Goal: Task Accomplishment & Management: Manage account settings

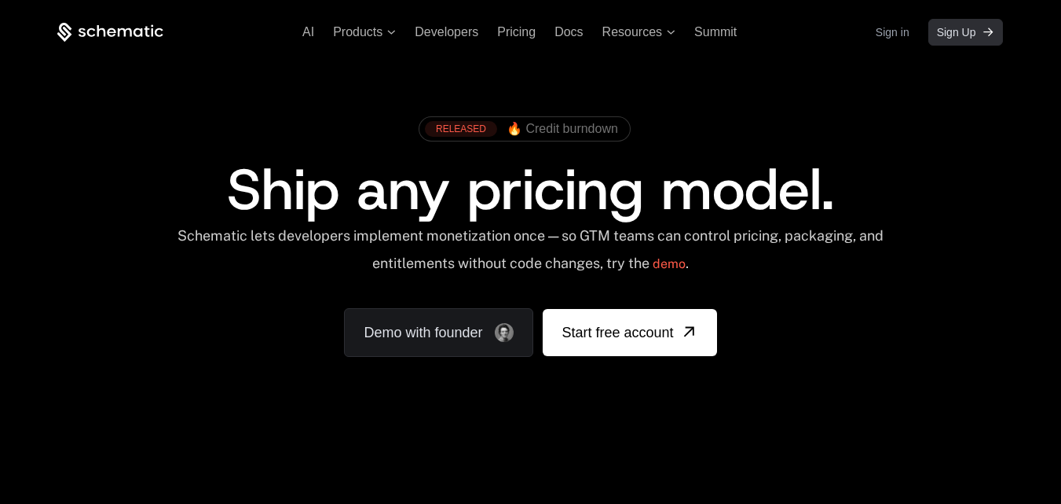
click at [957, 29] on span "Sign Up" at bounding box center [956, 32] width 39 height 16
click at [956, 38] on span "Sign Up" at bounding box center [956, 32] width 39 height 16
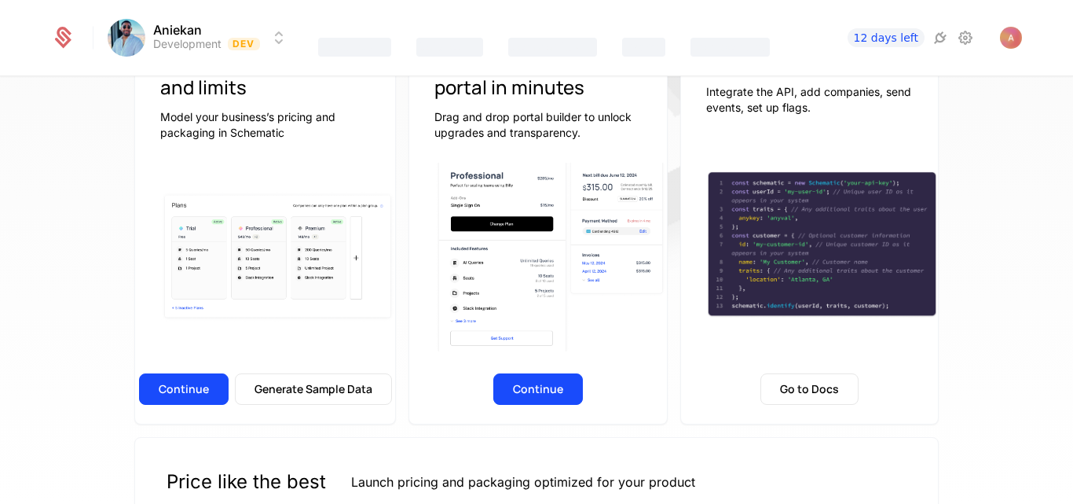
scroll to position [191, 0]
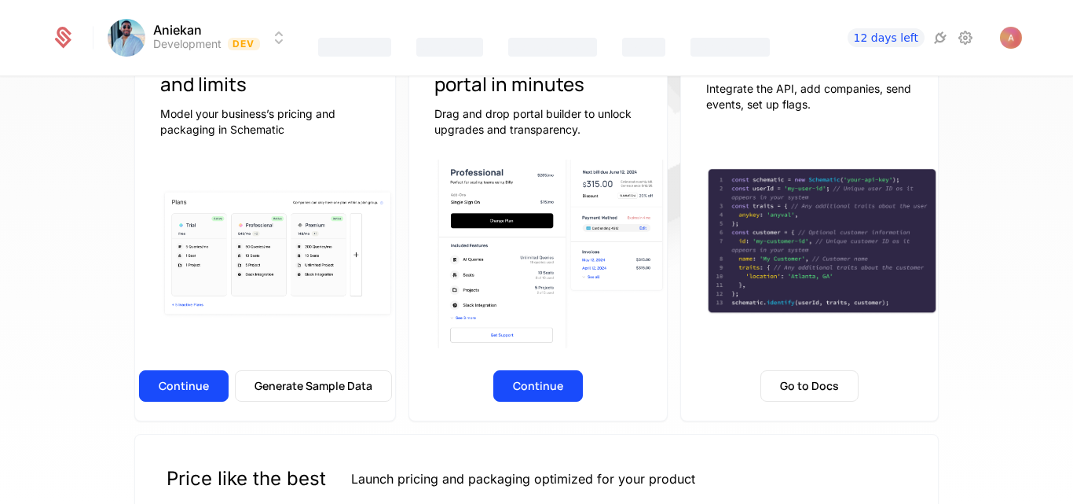
click at [193, 384] on button "Continue" at bounding box center [184, 385] width 90 height 31
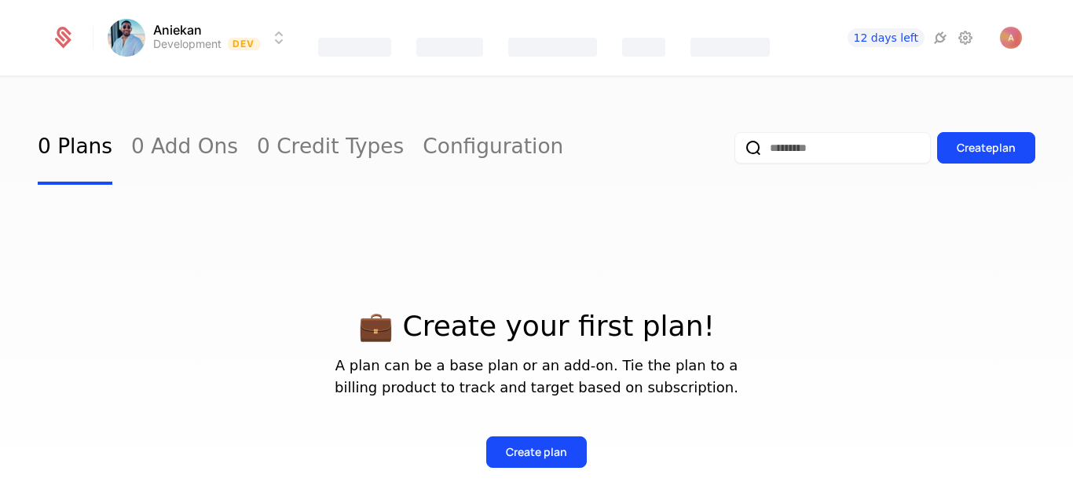
click at [962, 45] on icon at bounding box center [965, 37] width 19 height 19
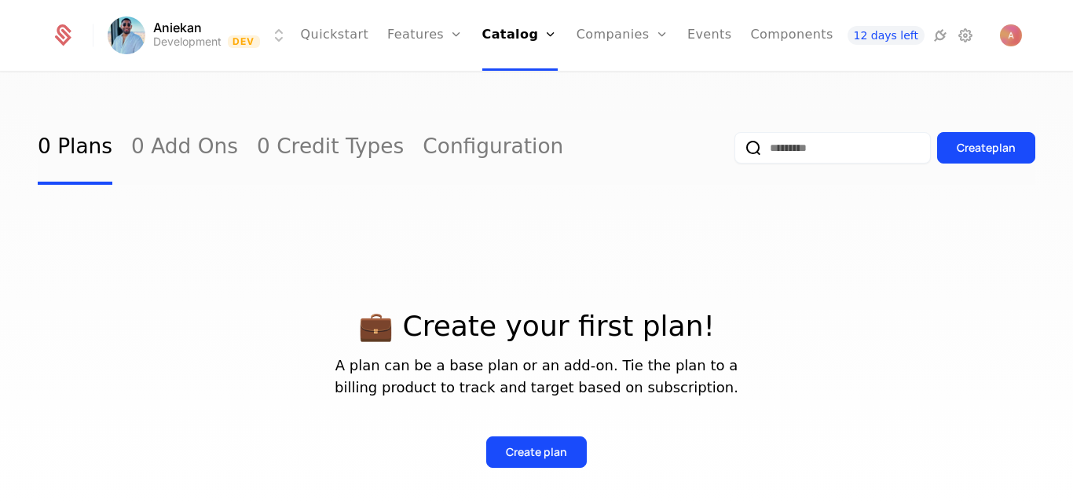
scroll to position [130, 0]
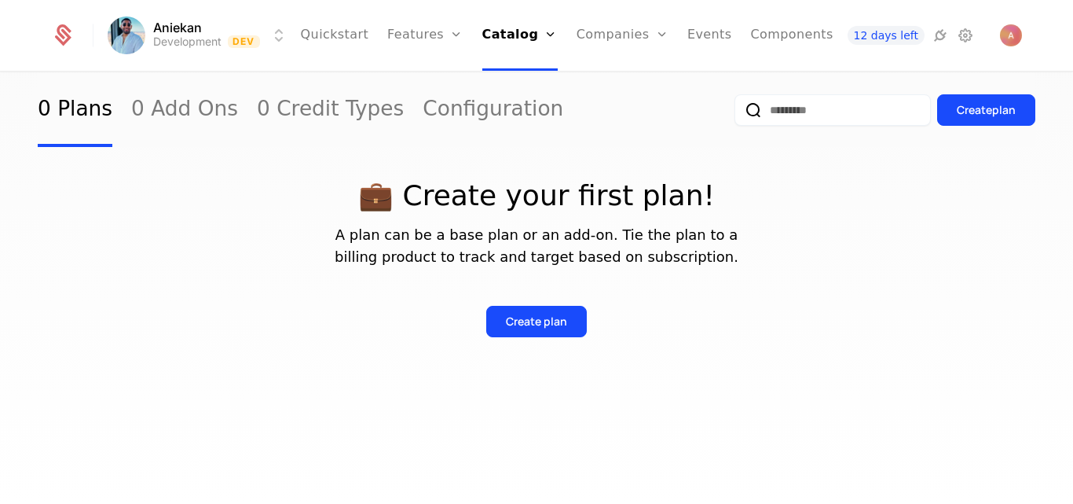
click at [944, 38] on icon at bounding box center [940, 35] width 19 height 19
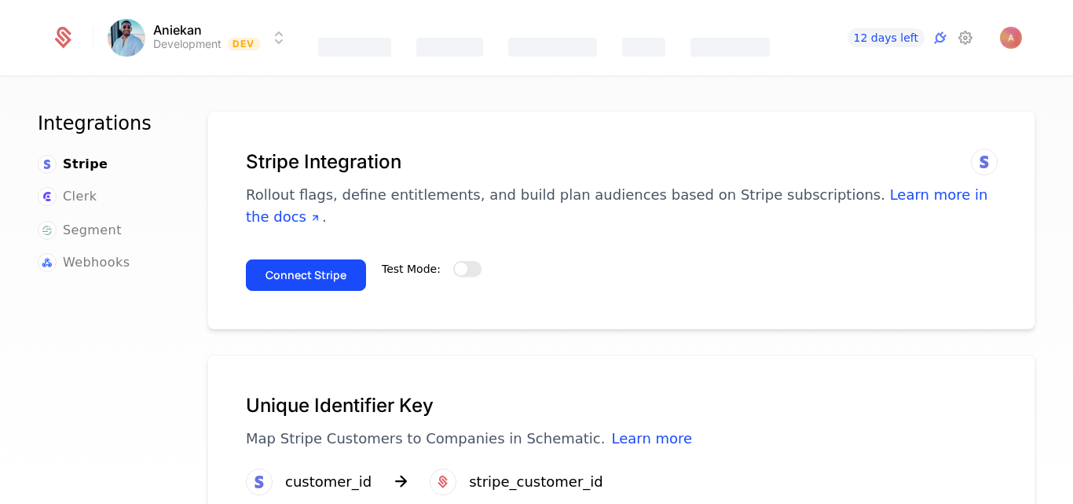
click at [456, 262] on span "button" at bounding box center [461, 268] width 13 height 13
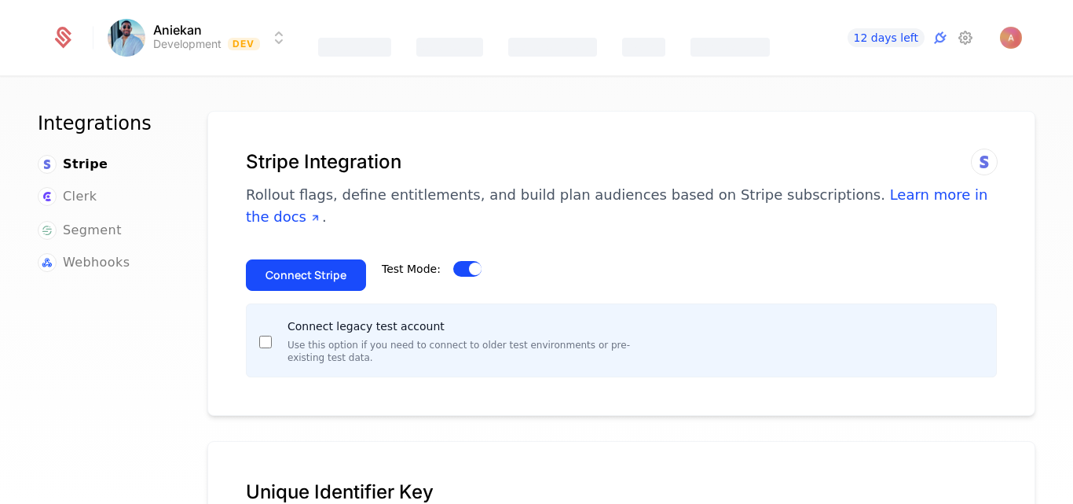
click at [302, 259] on button "Connect Stripe" at bounding box center [306, 274] width 120 height 31
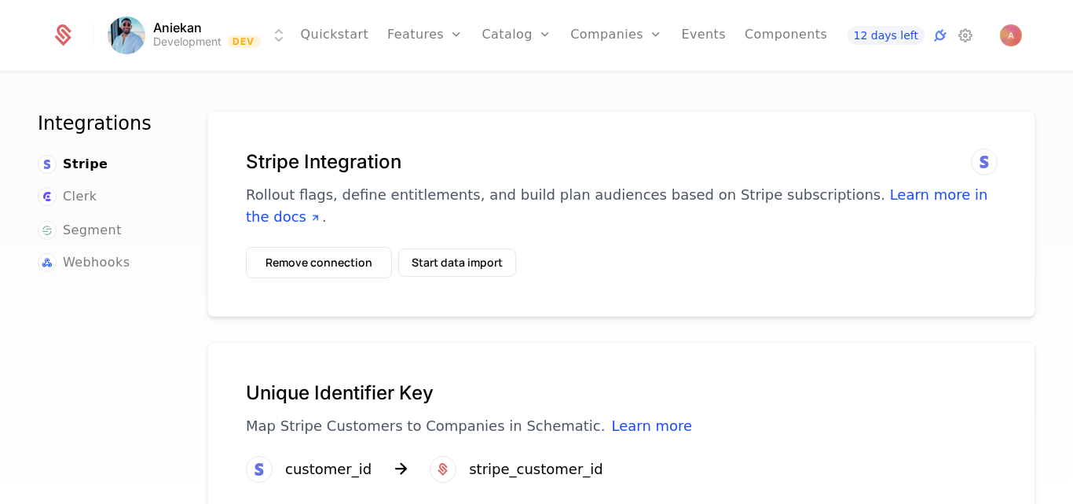
click at [342, 247] on button "Remove connection" at bounding box center [319, 262] width 146 height 31
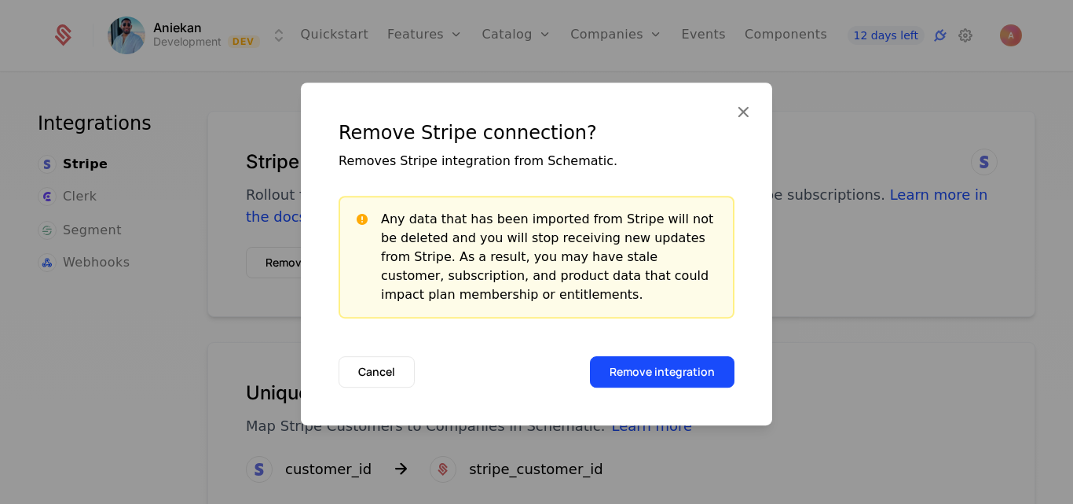
click at [667, 378] on button "Remove integration" at bounding box center [662, 371] width 145 height 31
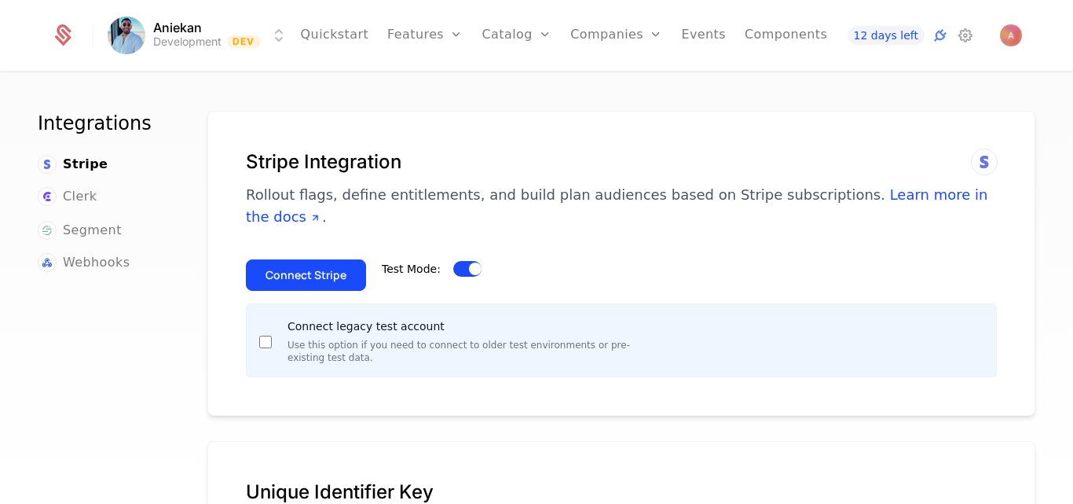
click at [315, 259] on button "Connect Stripe" at bounding box center [306, 274] width 120 height 31
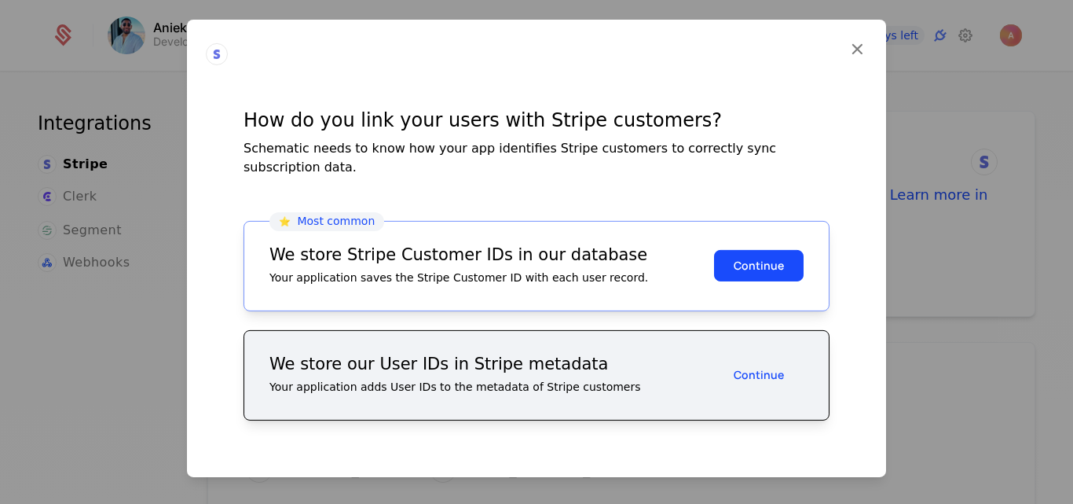
click at [852, 58] on icon at bounding box center [857, 48] width 20 height 20
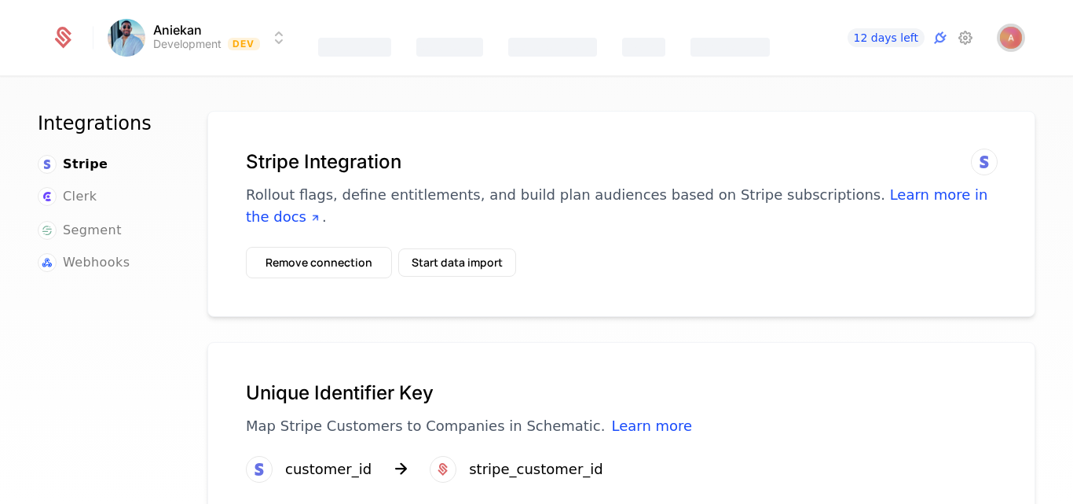
click at [1007, 38] on img "Open user button" at bounding box center [1011, 38] width 22 height 22
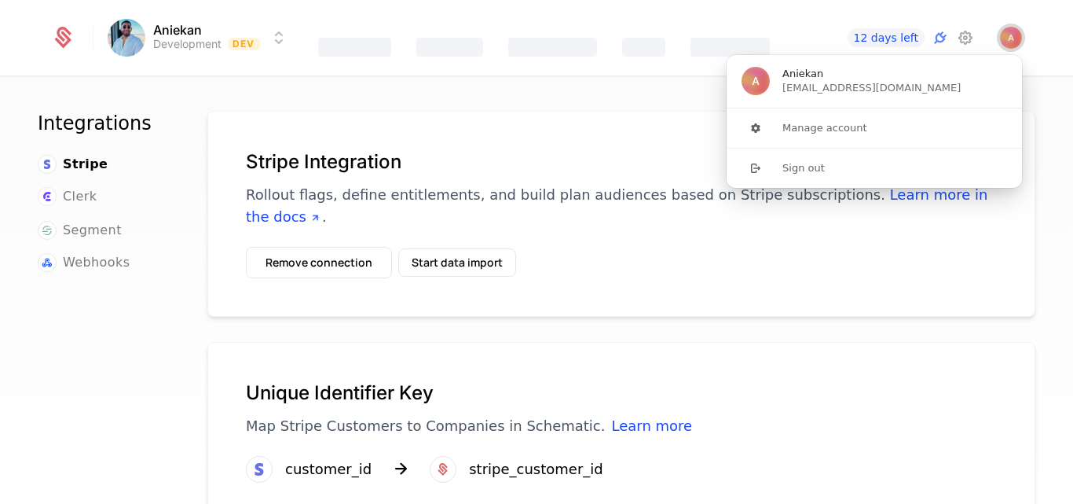
click at [1007, 38] on img "Close user button" at bounding box center [1011, 38] width 22 height 22
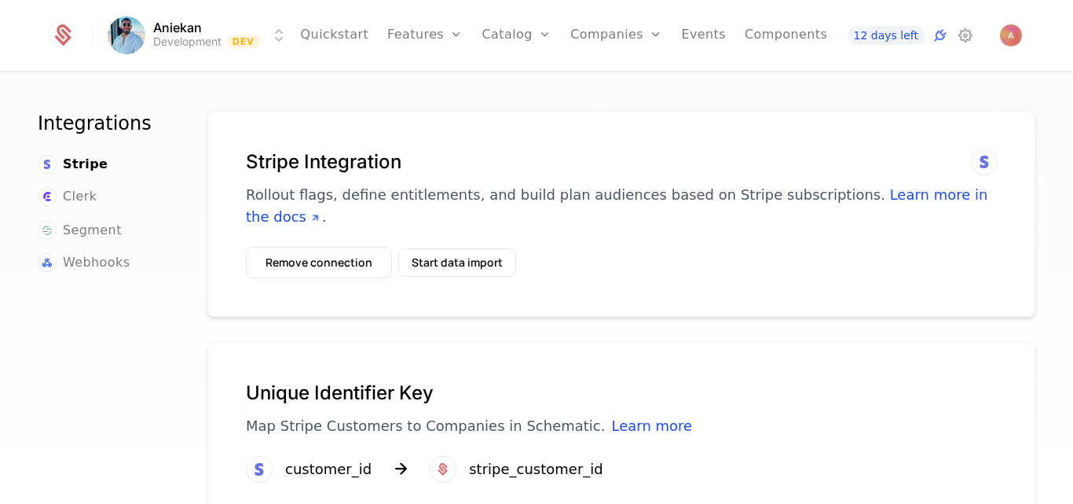
click at [324, 247] on button "Remove connection" at bounding box center [319, 262] width 146 height 31
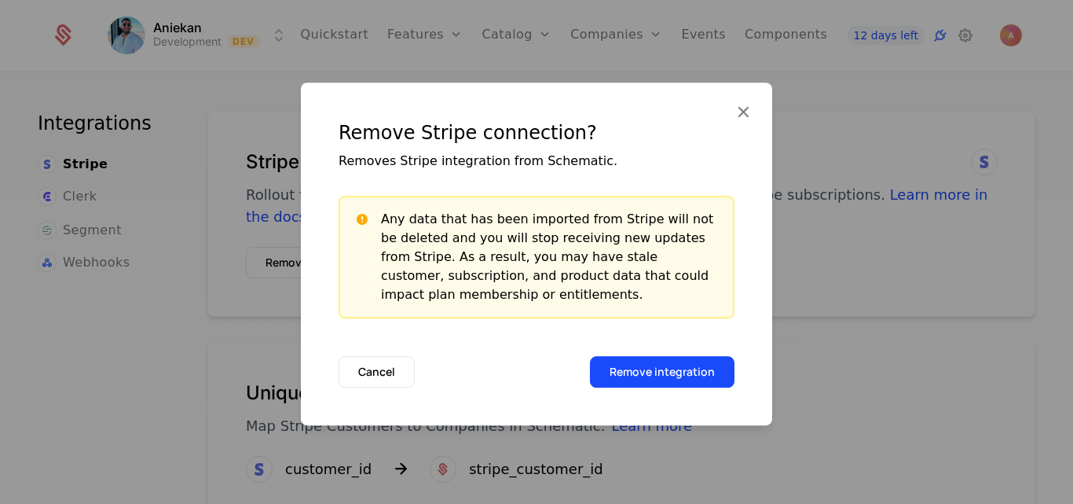
click at [625, 365] on button "Remove integration" at bounding box center [662, 371] width 145 height 31
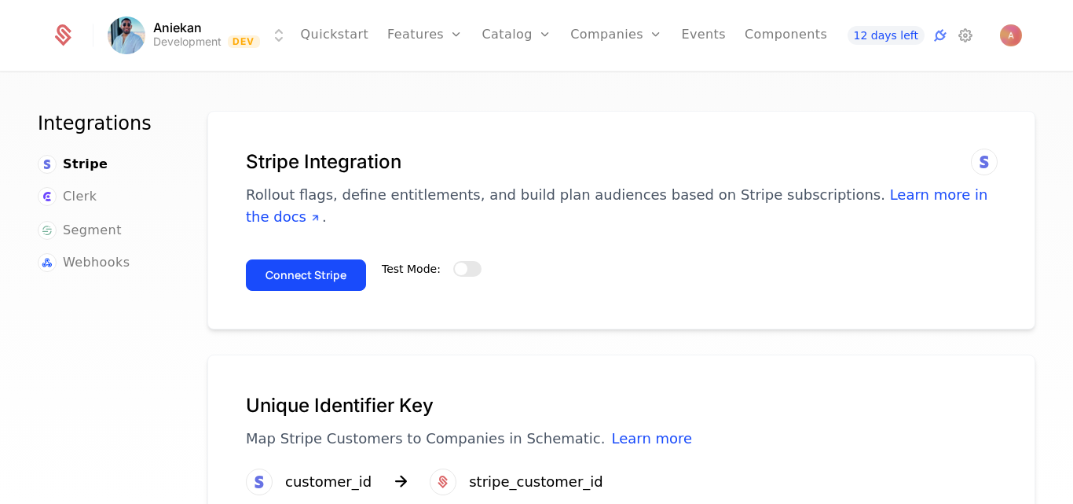
click at [286, 259] on button "Connect Stripe" at bounding box center [306, 274] width 120 height 31
click at [463, 261] on button "Test Mode:" at bounding box center [467, 269] width 28 height 16
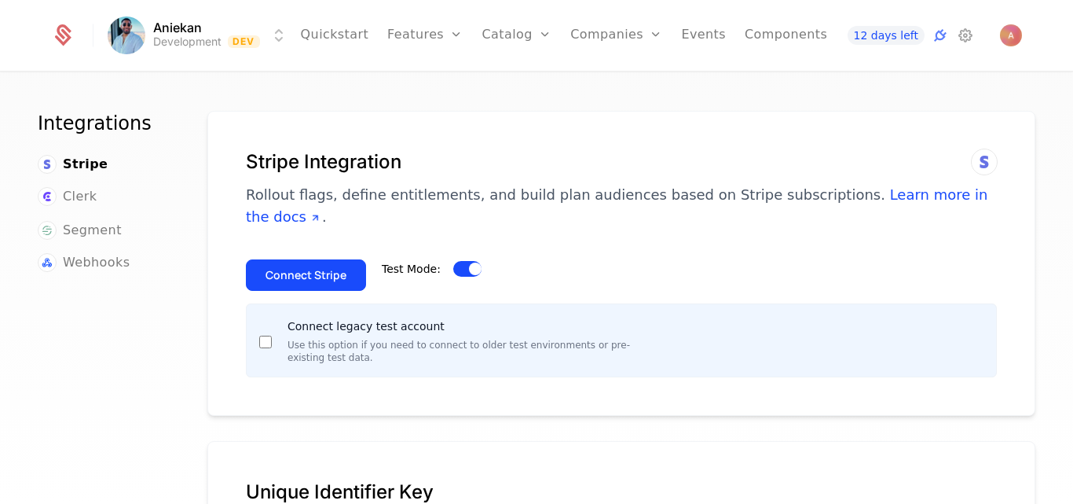
click at [317, 259] on button "Connect Stripe" at bounding box center [306, 274] width 120 height 31
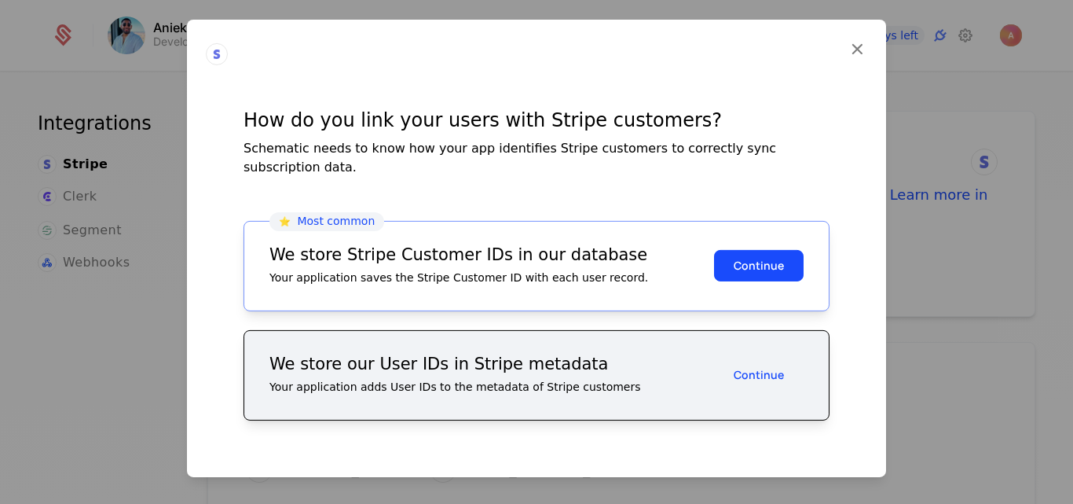
click at [857, 58] on icon at bounding box center [857, 48] width 20 height 20
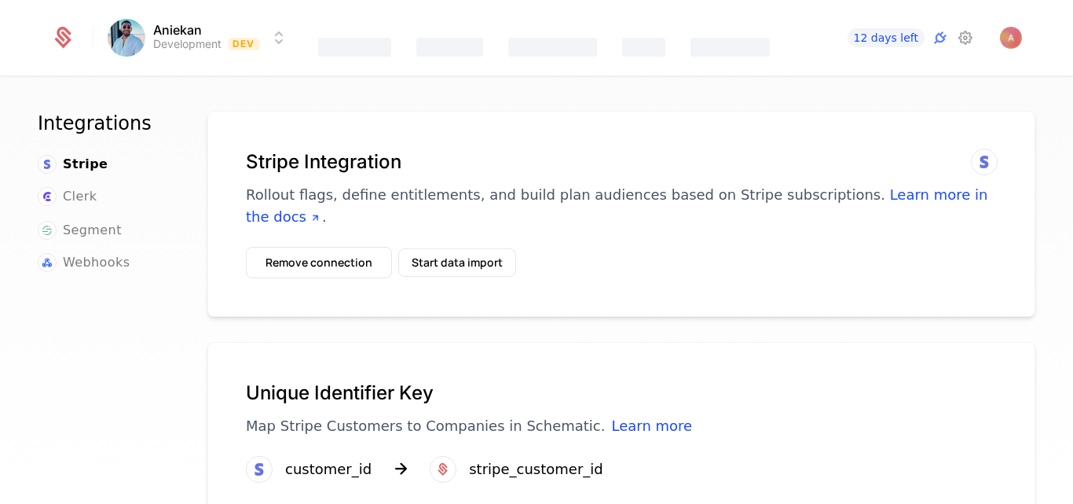
click at [306, 247] on button "Remove connection" at bounding box center [319, 262] width 146 height 31
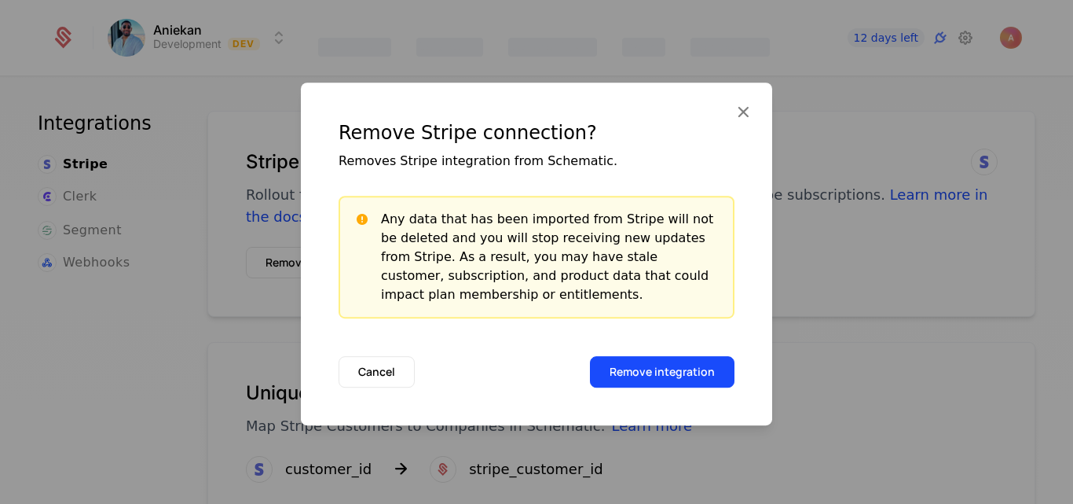
click at [627, 367] on button "Remove integration" at bounding box center [662, 371] width 145 height 31
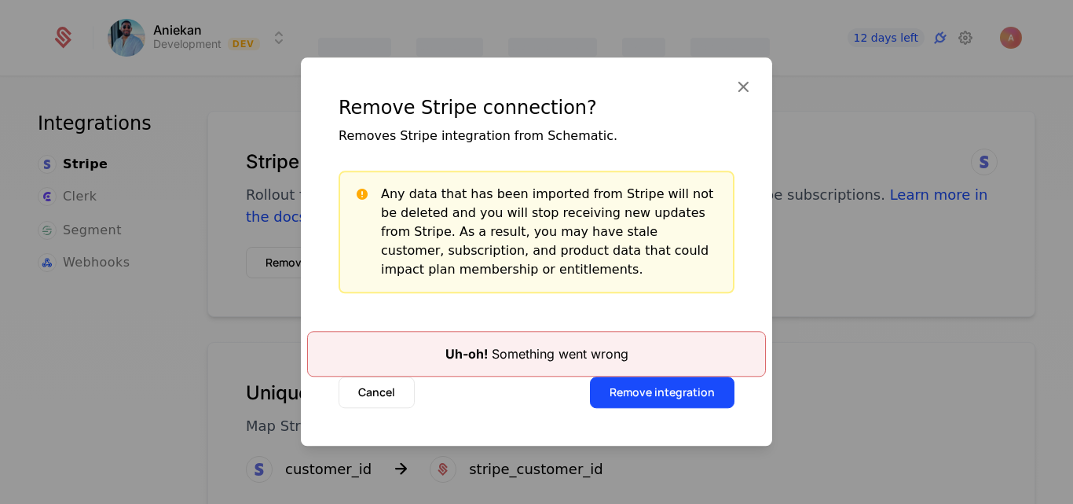
click at [736, 74] on div "Remove Stripe connection? Removes Stripe integration from Schematic. Any data t…" at bounding box center [536, 193] width 471 height 273
click at [739, 86] on icon at bounding box center [743, 86] width 20 height 20
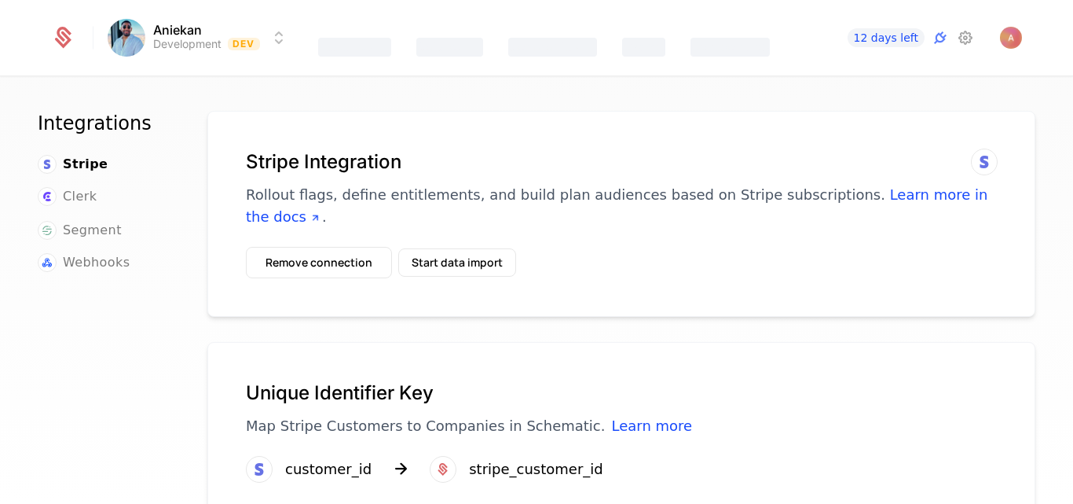
click at [291, 247] on button "Remove connection" at bounding box center [319, 262] width 146 height 31
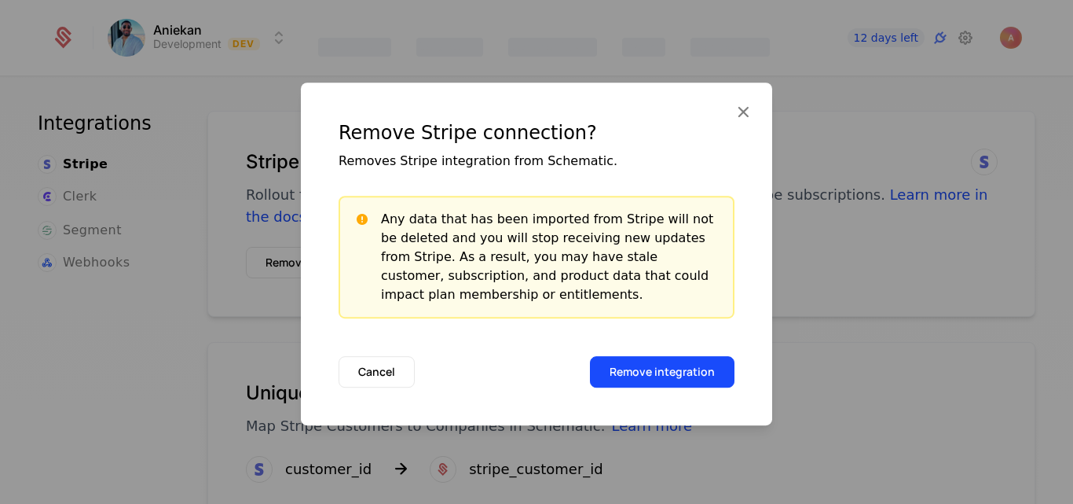
click at [636, 370] on button "Remove integration" at bounding box center [662, 371] width 145 height 31
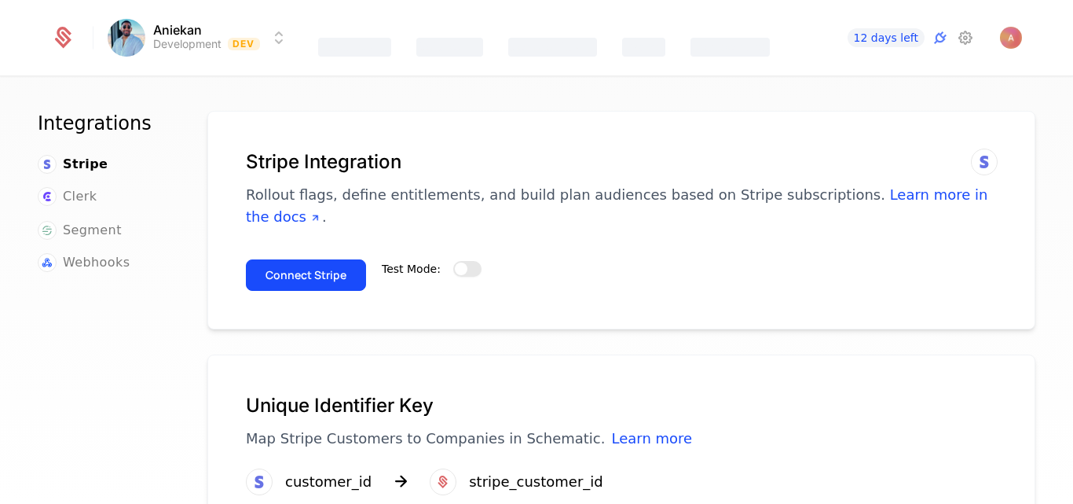
click at [456, 262] on span "button" at bounding box center [461, 268] width 13 height 13
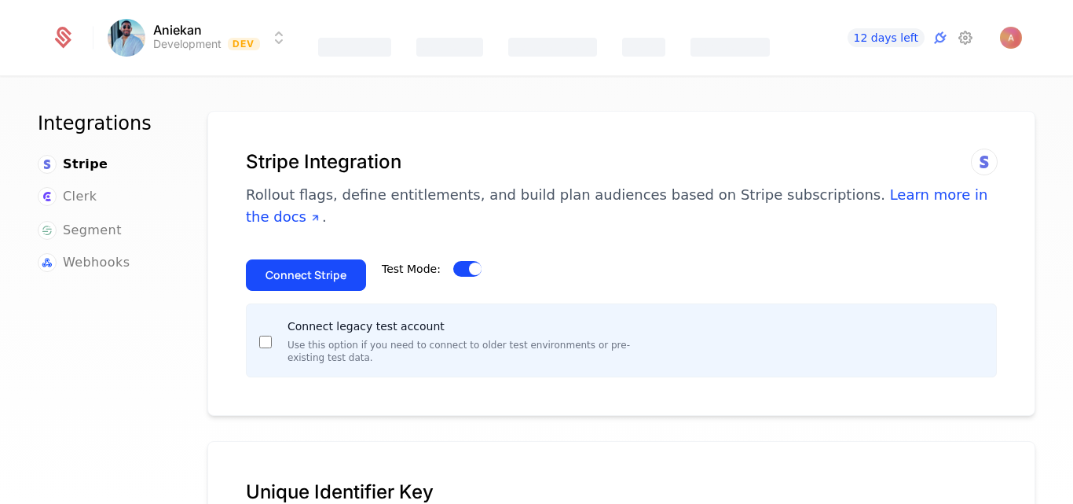
click at [293, 259] on button "Connect Stripe" at bounding box center [306, 274] width 120 height 31
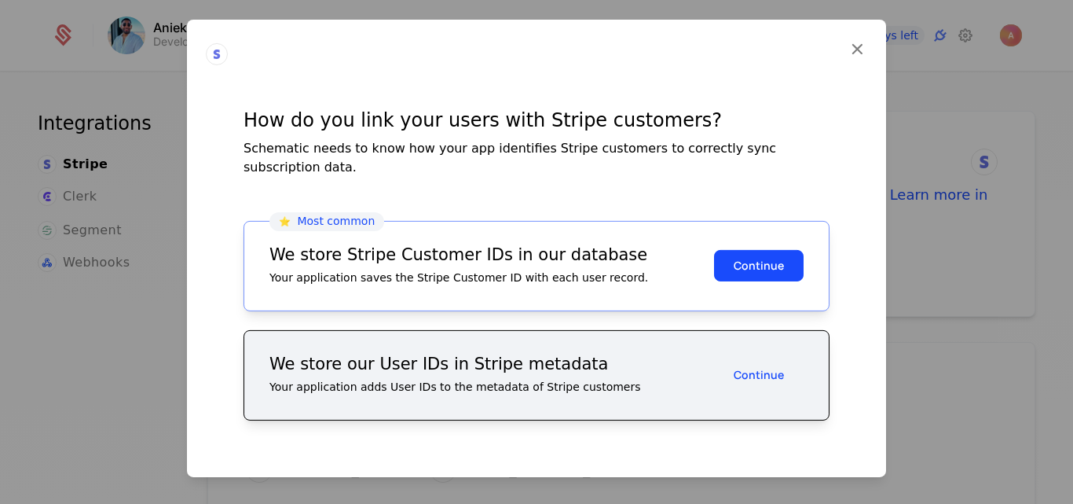
click at [857, 58] on icon at bounding box center [857, 48] width 20 height 20
click at [768, 250] on button "Continue" at bounding box center [759, 265] width 90 height 31
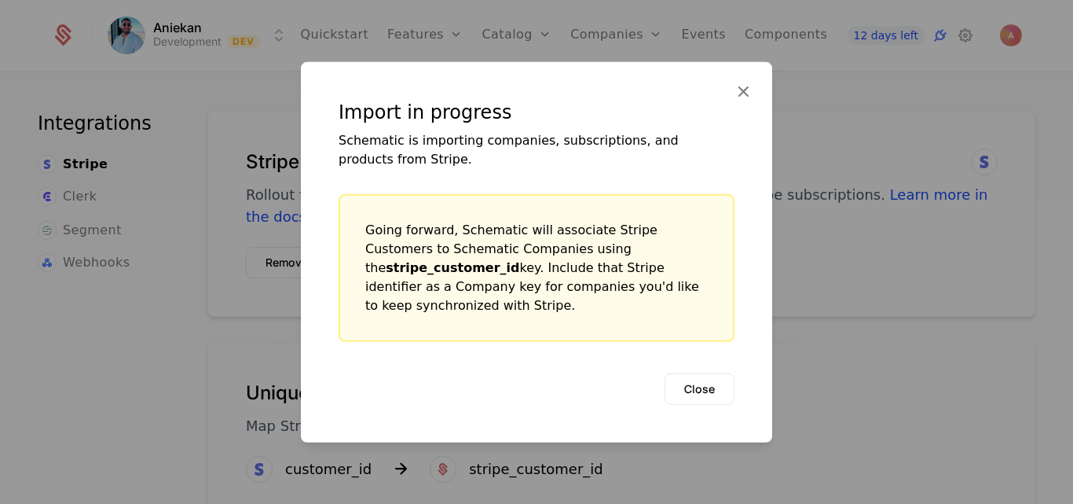
click at [691, 389] on button "Close" at bounding box center [700, 387] width 70 height 31
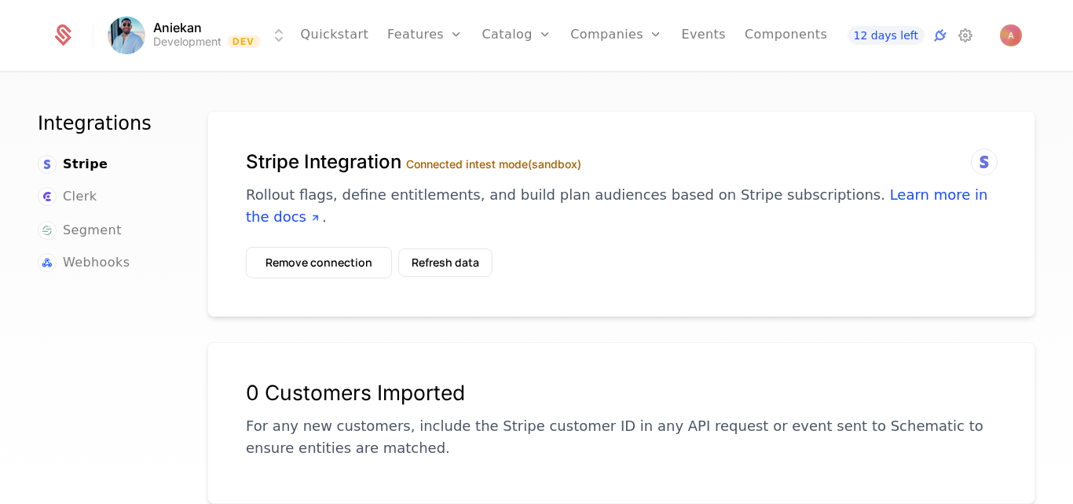
click at [510, 80] on link "Plans" at bounding box center [541, 77] width 81 height 13
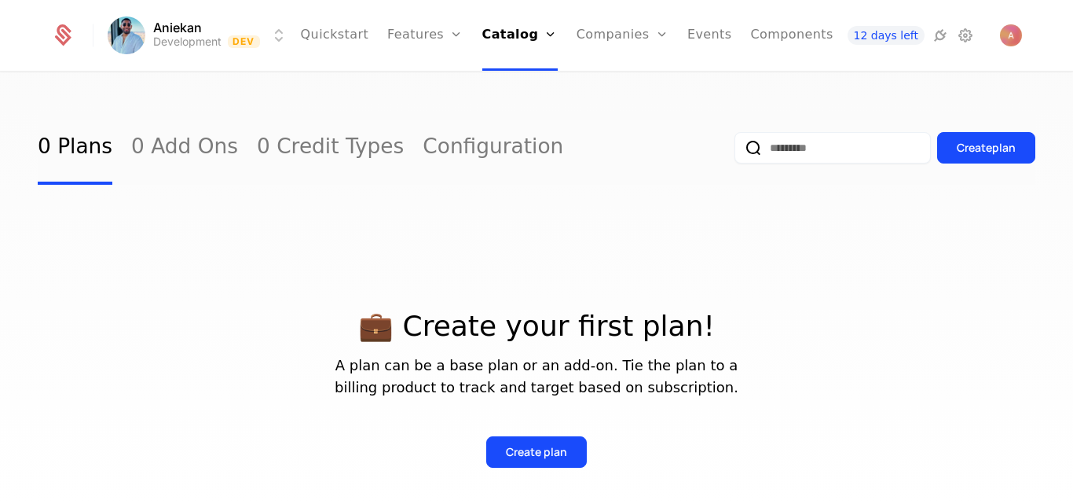
click at [933, 41] on icon at bounding box center [940, 35] width 19 height 19
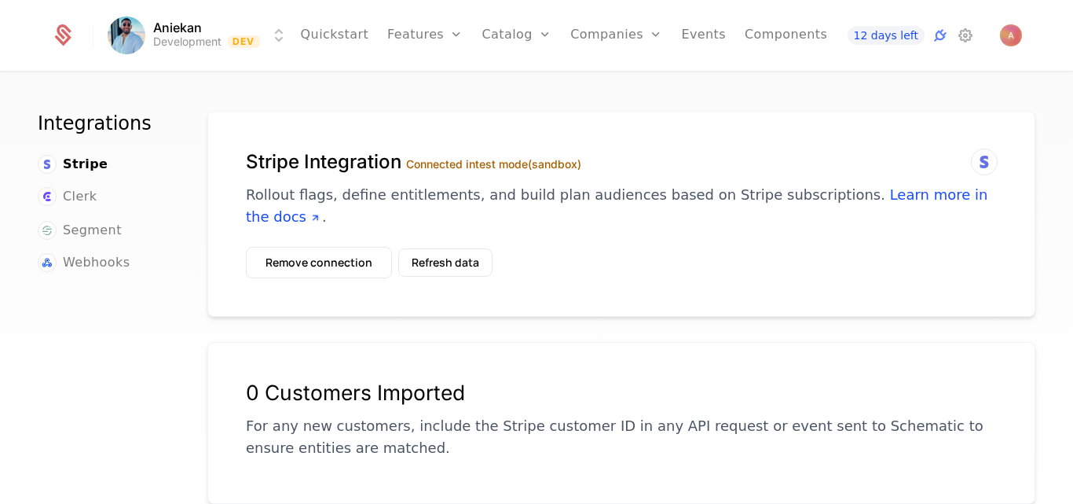
click at [433, 248] on button "Refresh data" at bounding box center [445, 262] width 94 height 28
click at [449, 248] on button "Refresh data" at bounding box center [445, 262] width 94 height 28
